Goal: Navigation & Orientation: Find specific page/section

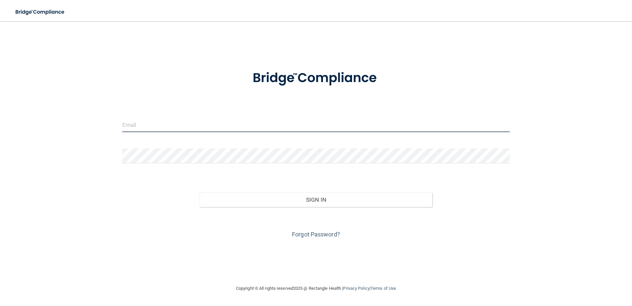
click at [217, 123] on input "email" at bounding box center [316, 124] width 388 height 15
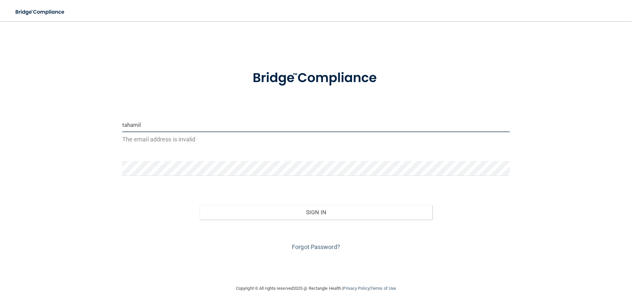
type input "[EMAIL_ADDRESS][DOMAIN_NAME]"
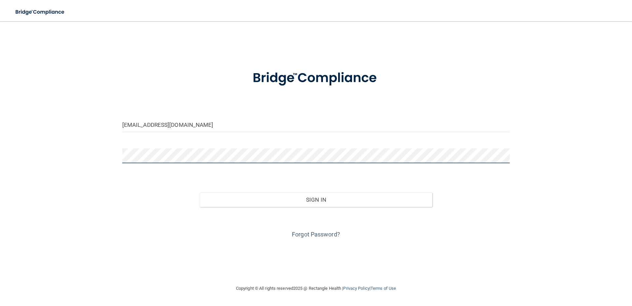
click at [200, 192] on button "Sign In" at bounding box center [316, 199] width 233 height 15
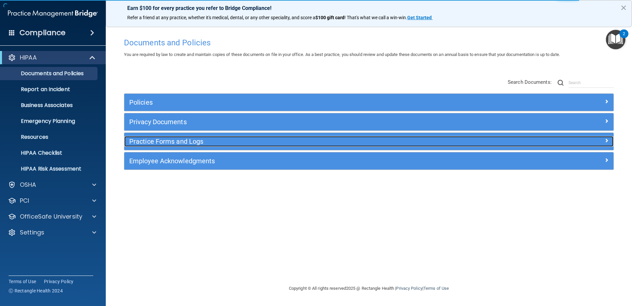
click at [202, 141] on h5 "Practice Forms and Logs" at bounding box center [307, 141] width 357 height 7
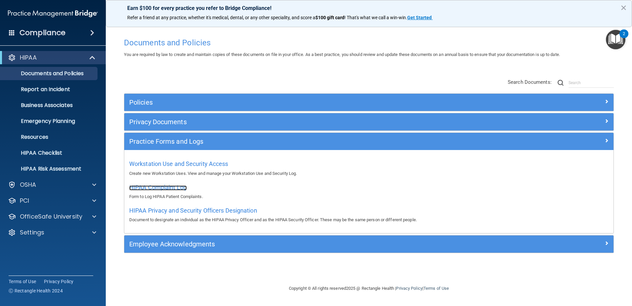
click at [181, 187] on span "HIPAA Complaint Log" at bounding box center [158, 187] width 58 height 7
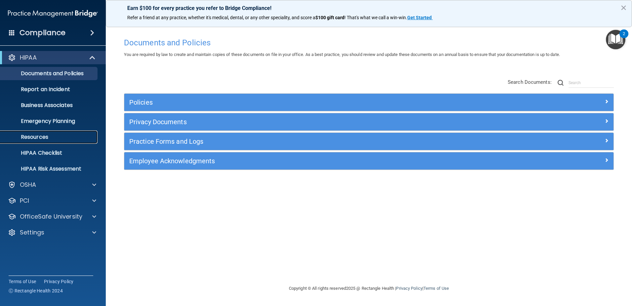
click at [51, 136] on p "Resources" at bounding box center [49, 137] width 90 height 7
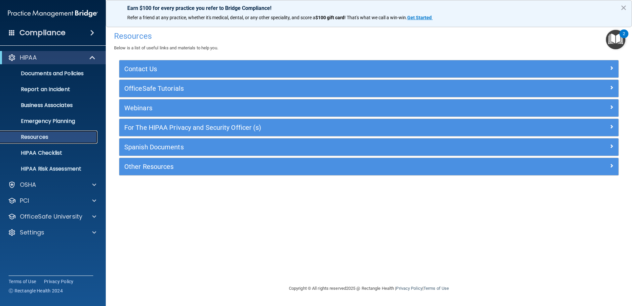
click at [44, 135] on p "Resources" at bounding box center [49, 137] width 90 height 7
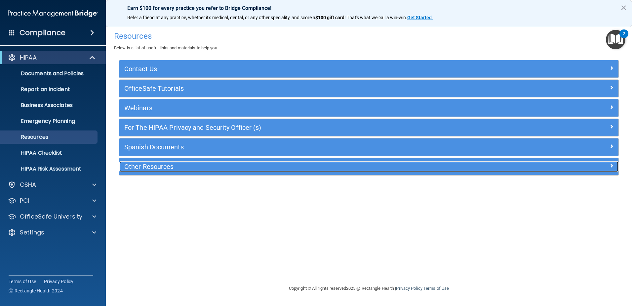
click at [163, 166] on h5 "Other Resources" at bounding box center [306, 166] width 365 height 7
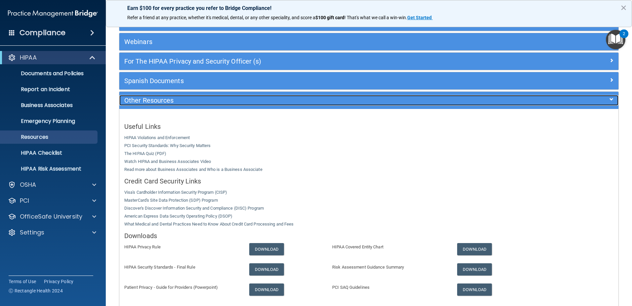
scroll to position [99, 0]
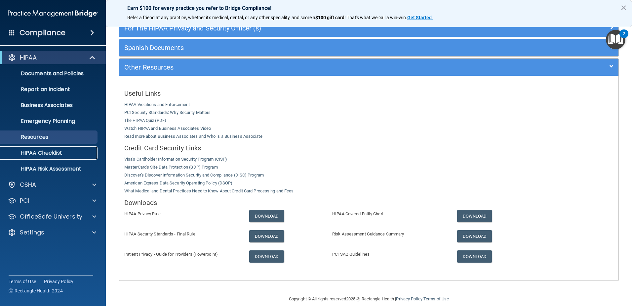
click at [62, 152] on p "HIPAA Checklist" at bounding box center [49, 153] width 90 height 7
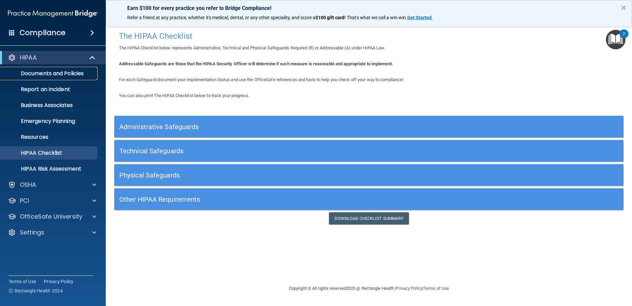
click at [64, 71] on p "Documents and Policies" at bounding box center [49, 73] width 90 height 7
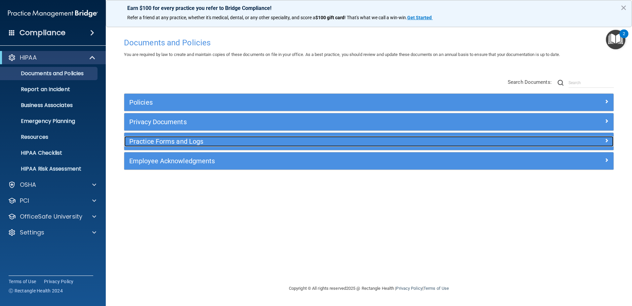
click at [604, 139] on div at bounding box center [553, 140] width 122 height 8
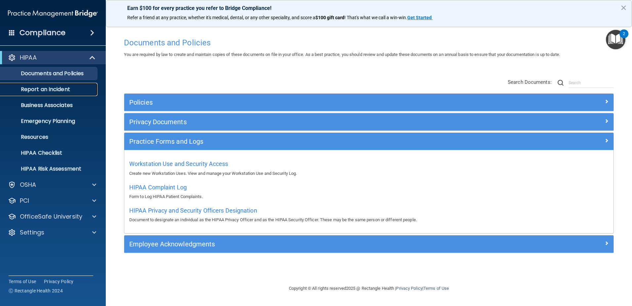
click at [62, 89] on p "Report an Incident" at bounding box center [49, 89] width 90 height 7
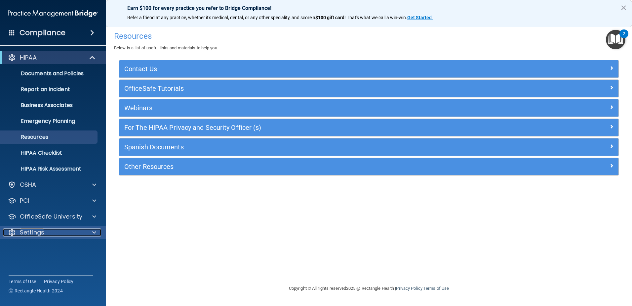
click at [95, 231] on span at bounding box center [94, 232] width 4 height 8
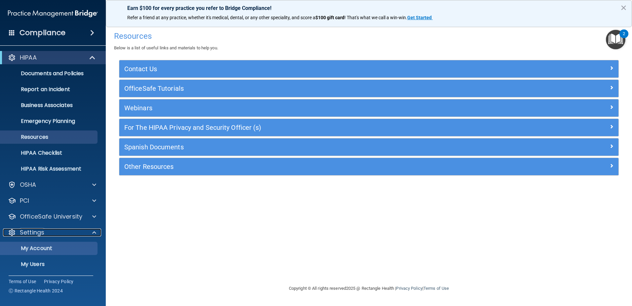
scroll to position [32, 0]
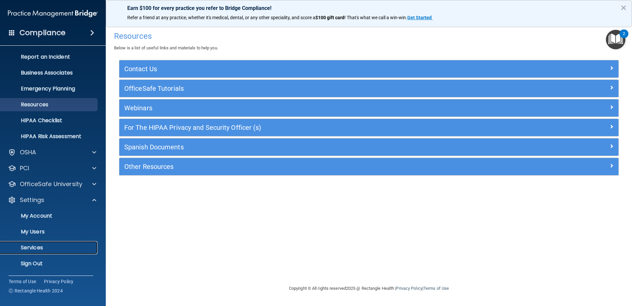
click at [66, 248] on p "Services" at bounding box center [49, 247] width 90 height 7
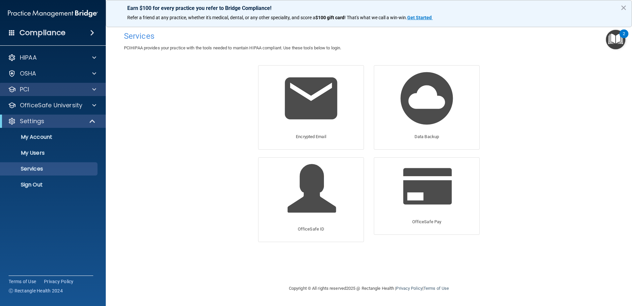
click at [95, 84] on div "PCI" at bounding box center [53, 89] width 106 height 13
click at [95, 89] on span at bounding box center [94, 89] width 4 height 8
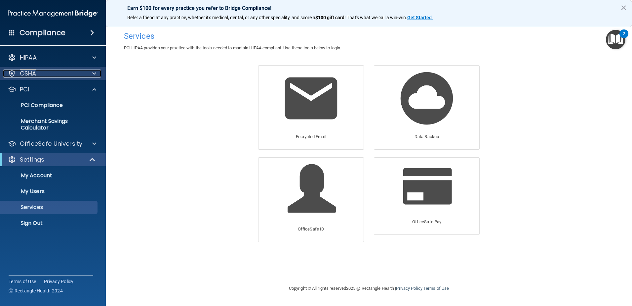
click at [95, 73] on span at bounding box center [94, 73] width 4 height 8
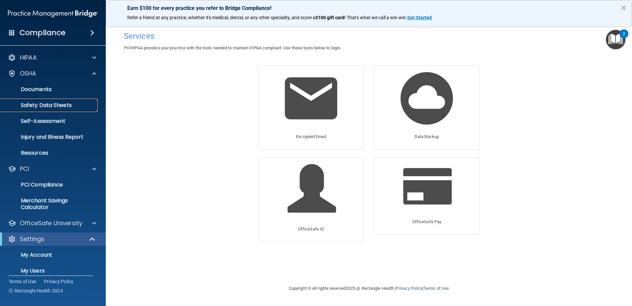
click at [69, 107] on p "Safety Data Sheets" at bounding box center [49, 105] width 90 height 7
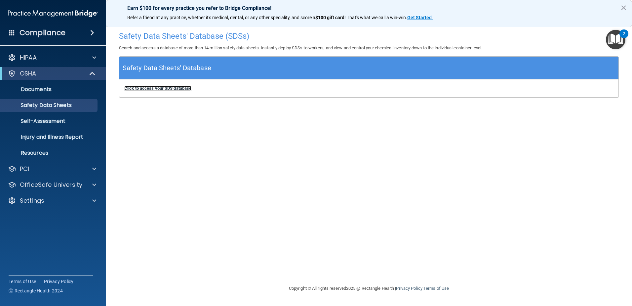
click at [181, 86] on b "Click to access your SDS database" at bounding box center [157, 88] width 67 height 5
click at [48, 136] on p "Injury and Illness Report" at bounding box center [49, 137] width 90 height 7
